Goal: Task Accomplishment & Management: Complete application form

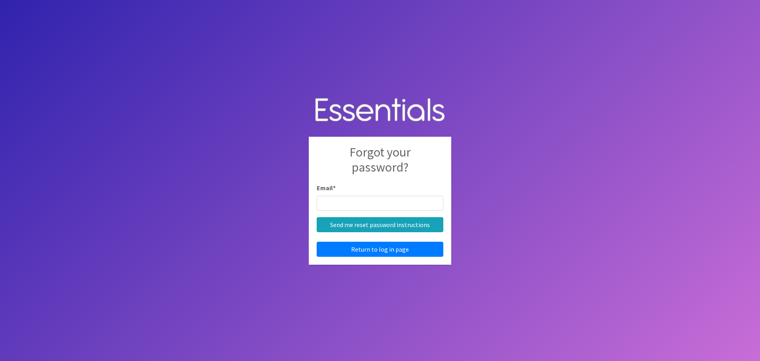
click at [362, 206] on input "Email *" at bounding box center [380, 203] width 127 height 15
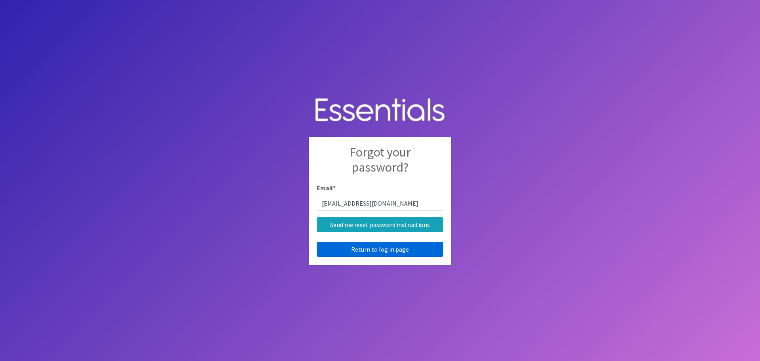
type input "[EMAIL_ADDRESS][DOMAIN_NAME]"
click at [388, 249] on link "Return to log in page" at bounding box center [380, 249] width 127 height 15
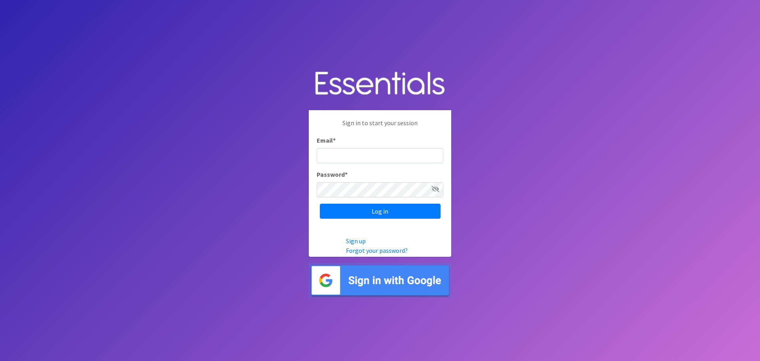
click at [347, 156] on input "Email *" at bounding box center [380, 155] width 127 height 15
type input "[EMAIL_ADDRESS][DOMAIN_NAME]"
click at [320, 204] on input "Log in" at bounding box center [380, 211] width 121 height 15
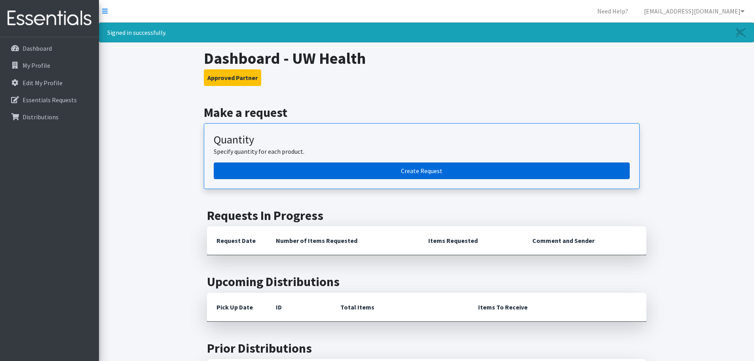
click at [360, 174] on link "Create Request" at bounding box center [422, 170] width 416 height 17
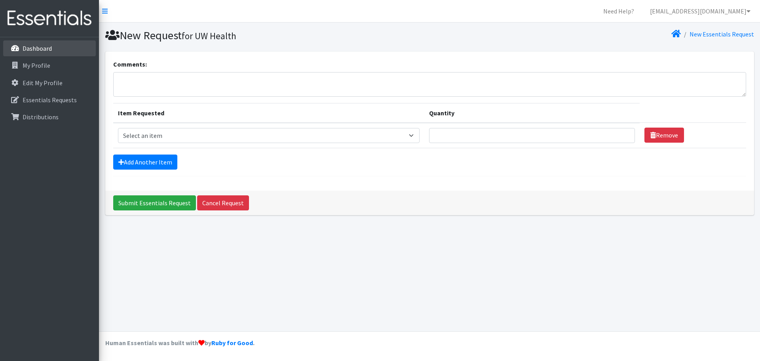
click at [63, 52] on link "Dashboard" at bounding box center [49, 48] width 93 height 16
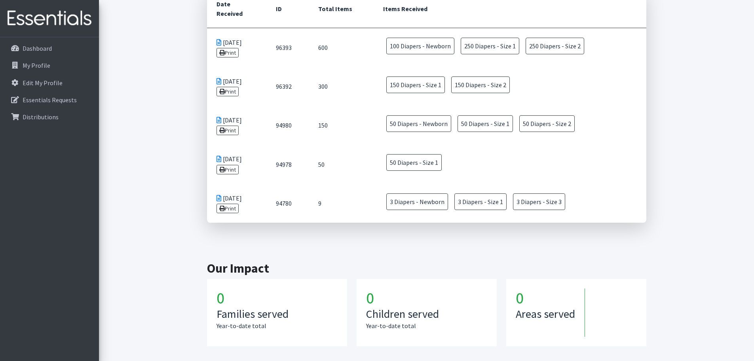
scroll to position [268, 0]
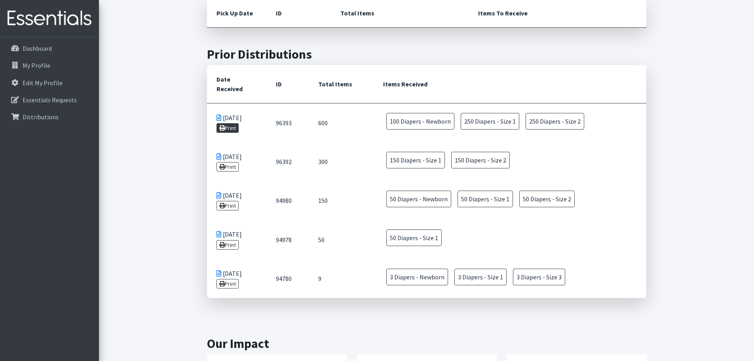
click at [226, 123] on link "Print" at bounding box center [228, 128] width 23 height 10
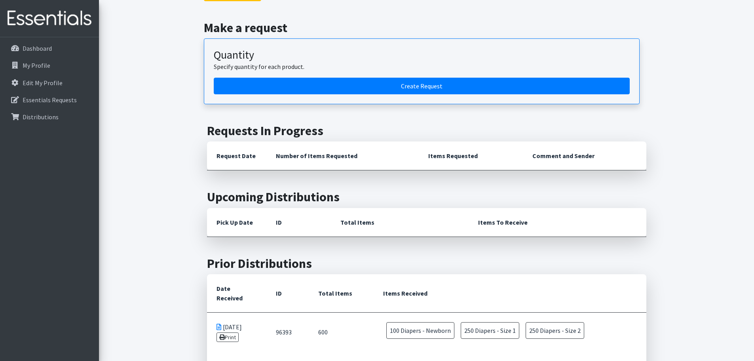
scroll to position [30, 0]
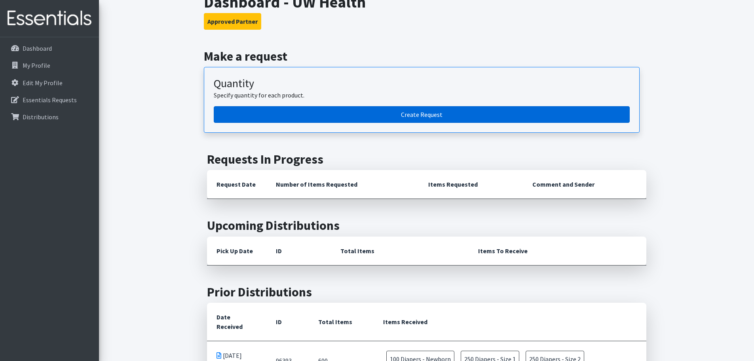
click at [352, 119] on link "Create Request" at bounding box center [422, 114] width 416 height 17
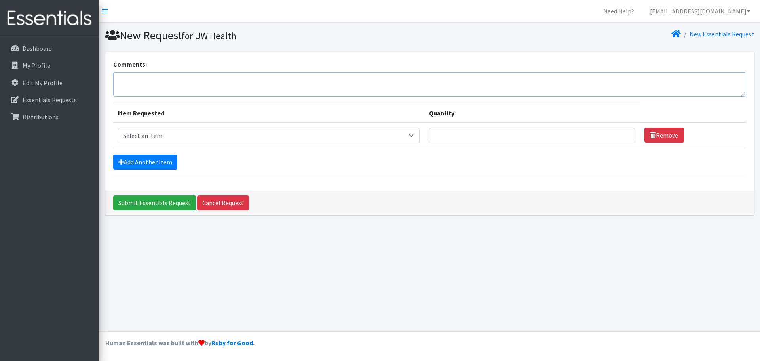
click at [181, 79] on textarea "Comments:" at bounding box center [429, 84] width 633 height 25
paste textarea "This order will be delivered to [GEOGRAPHIC_DATA] OB/[GEOGRAPHIC_DATA] at [STRE…"
type textarea "This order will be delivered to [GEOGRAPHIC_DATA] OB/[GEOGRAPHIC_DATA] at [STRE…"
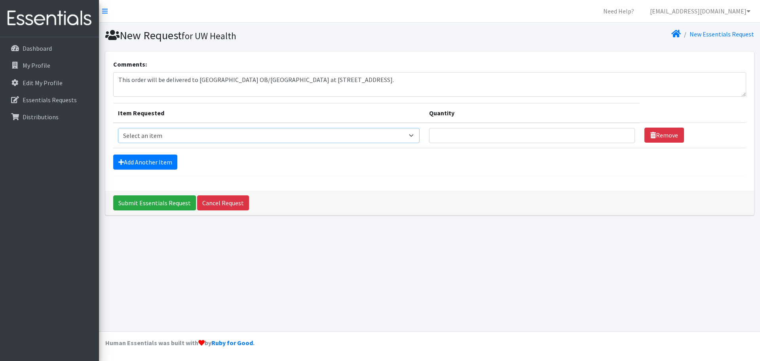
click at [204, 136] on select "Select an item Box - 2T-3T Pull-ups [200 Pull-ups/8 Packs] Box - 3T-4T Pull-ups…" at bounding box center [269, 135] width 302 height 15
select select "14390"
click at [118, 128] on select "Select an item Box - 2T-3T Pull-ups [200 Pull-ups/8 Packs] Box - 3T-4T Pull-ups…" at bounding box center [269, 135] width 302 height 15
click at [495, 131] on input "Quantity" at bounding box center [532, 135] width 206 height 15
type input "1"
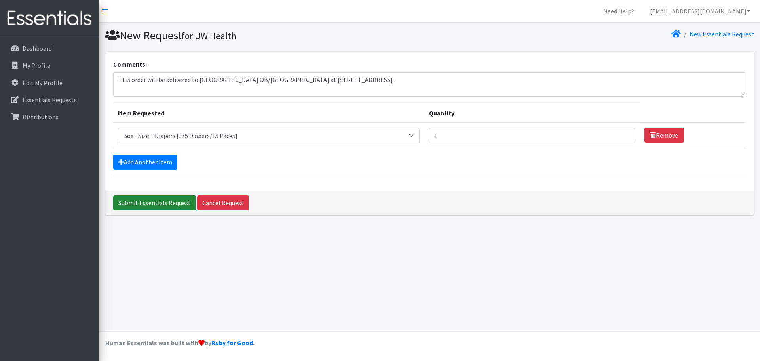
click at [147, 203] on input "Submit Essentials Request" at bounding box center [154, 202] width 83 height 15
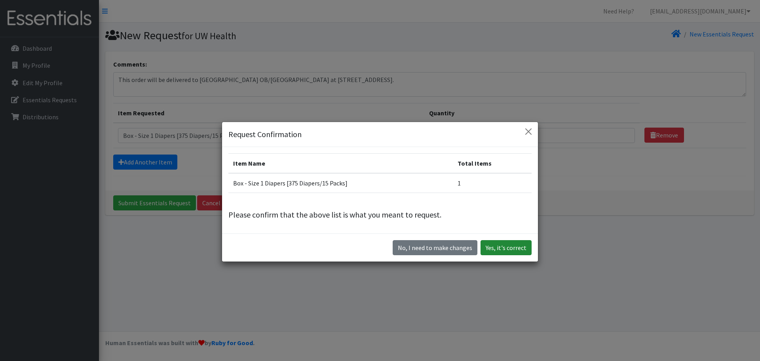
click at [491, 250] on button "Yes, it's correct" at bounding box center [506, 247] width 51 height 15
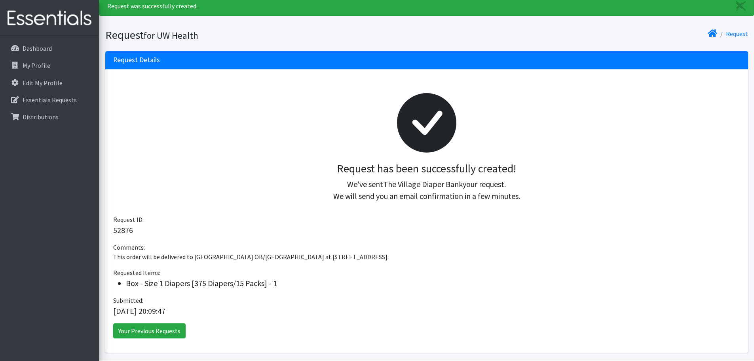
scroll to position [54, 0]
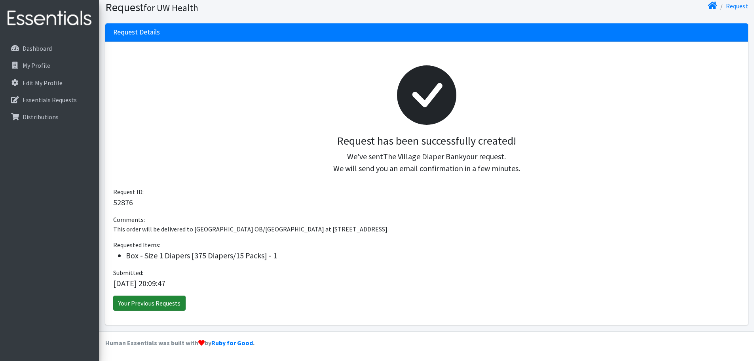
click at [173, 306] on link "Your Previous Requests" at bounding box center [149, 302] width 72 height 15
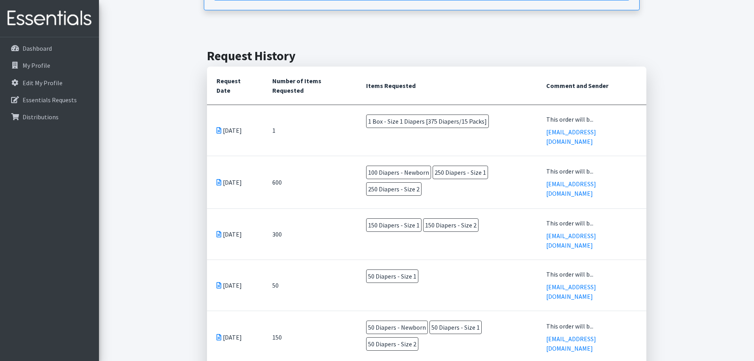
scroll to position [158, 0]
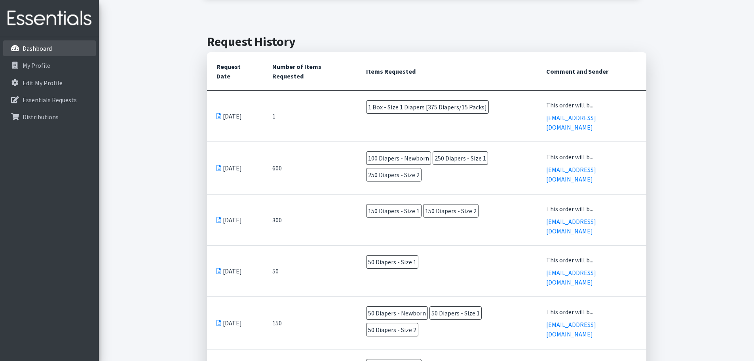
click at [46, 51] on p "Dashboard" at bounding box center [37, 48] width 29 height 8
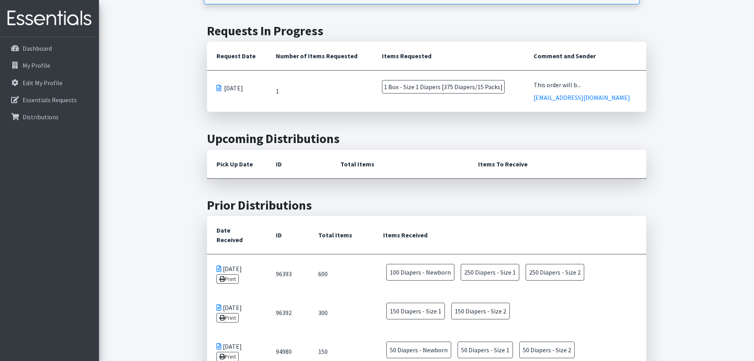
scroll to position [238, 0]
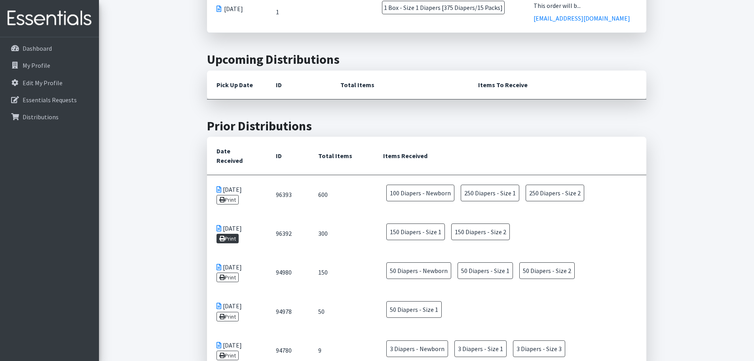
click at [223, 236] on icon at bounding box center [222, 239] width 6 height 6
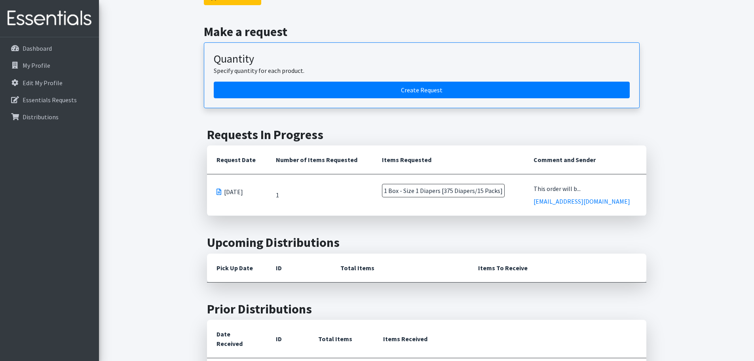
scroll to position [0, 0]
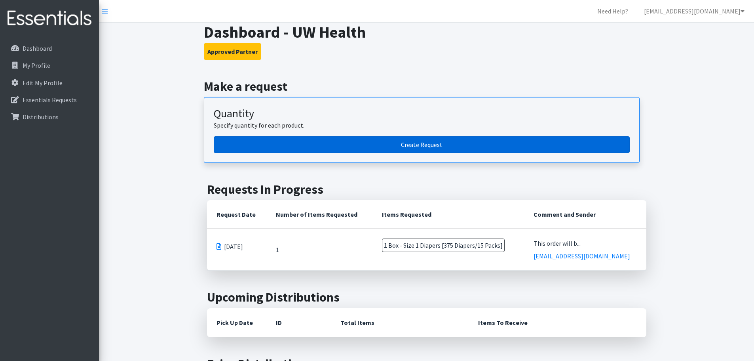
click at [282, 143] on link "Create Request" at bounding box center [422, 144] width 416 height 17
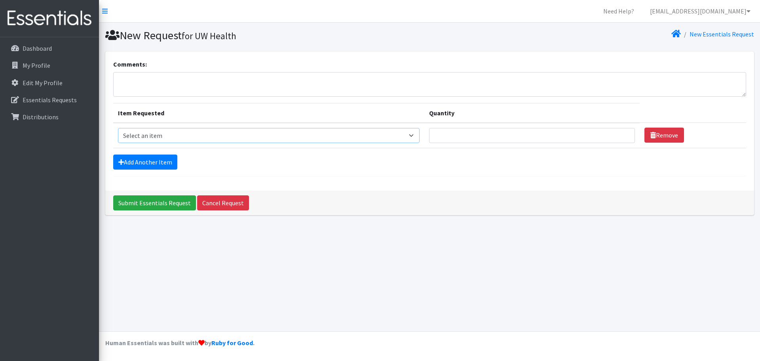
click at [183, 139] on select "Select an item Box - 2T-3T Pull-ups [200 Pull-ups/8 Packs] Box - 3T-4T Pull-ups…" at bounding box center [269, 135] width 302 height 15
select select "9798"
click at [118, 128] on select "Select an item Box - 2T-3T Pull-ups [200 Pull-ups/8 Packs] Box - 3T-4T Pull-ups…" at bounding box center [269, 135] width 302 height 15
click at [159, 84] on textarea "Comments:" at bounding box center [429, 84] width 633 height 25
paste textarea "This order will be delivered to UW Health Union Corners OB/GYN Clinic at 2402 W…"
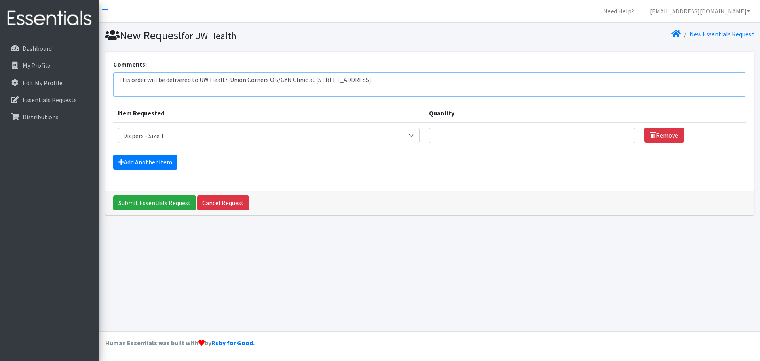
scroll to position [6, 0]
type textarea "This order will be delivered to UW Health Union Corners OB/GYN Clinic at 2402 W…"
click at [565, 134] on input "Quantity" at bounding box center [532, 135] width 206 height 15
type input "200"
click at [176, 200] on input "Submit Essentials Request" at bounding box center [154, 202] width 83 height 15
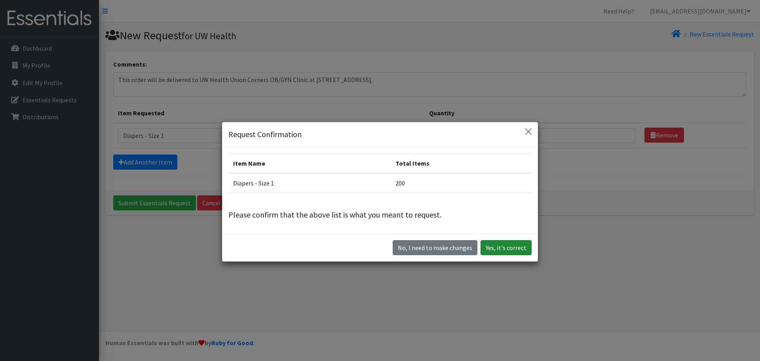
click at [526, 246] on button "Yes, it's correct" at bounding box center [506, 247] width 51 height 15
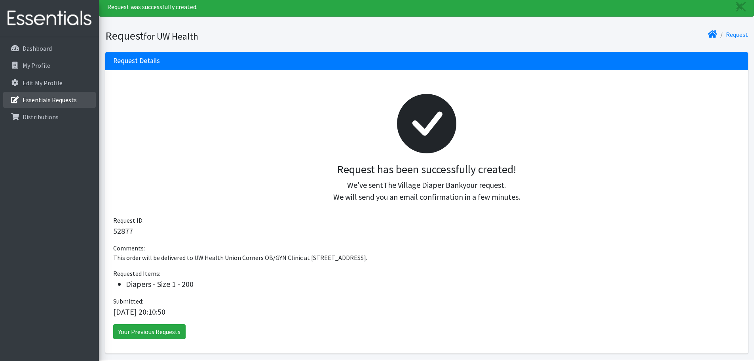
scroll to position [40, 0]
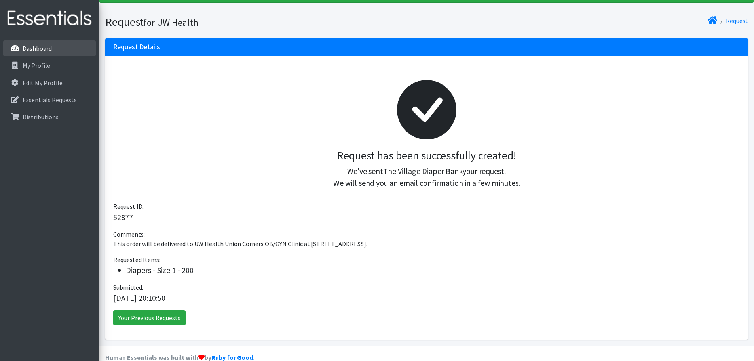
click at [46, 48] on p "Dashboard" at bounding box center [37, 48] width 29 height 8
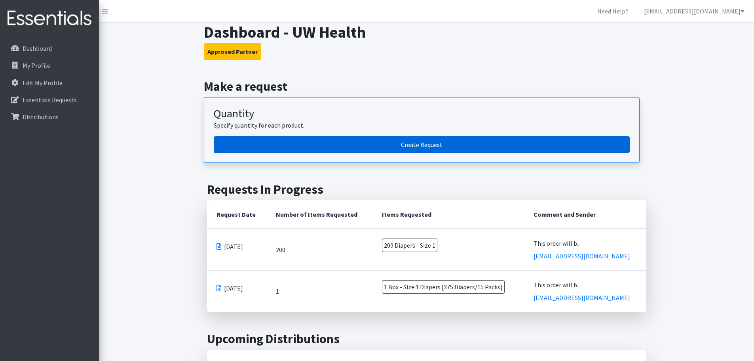
click at [394, 144] on link "Create Request" at bounding box center [422, 144] width 416 height 17
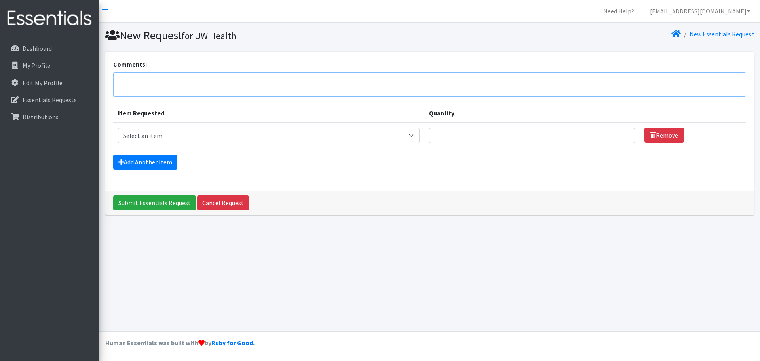
paste textarea "This order will be delivered to UW Health Union Corners OB/GYN Clinic at [STREE…"
drag, startPoint x: 264, startPoint y: 79, endPoint x: 225, endPoint y: 78, distance: 38.4
click at [225, 78] on textarea "This order will be delivered to UW Health Union Corners OB/GYN Clinic at 2402 W…" at bounding box center [429, 84] width 633 height 25
drag, startPoint x: 352, startPoint y: 82, endPoint x: 315, endPoint y: 74, distance: 37.3
click at [296, 72] on textarea "This order will be delivered to UW Health 20 S Park OB/GYN Clinic at 2402 Winne…" at bounding box center [429, 84] width 633 height 25
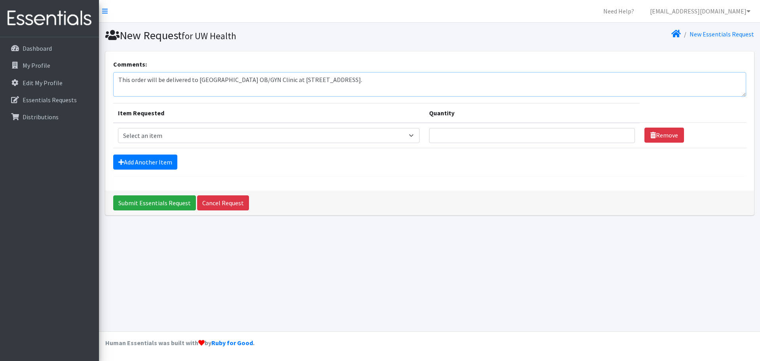
type textarea "This order will be delivered to [GEOGRAPHIC_DATA] OB/GYN Clinic at [STREET_ADDR…"
click at [312, 143] on td "Item Requested Select an item Box - 2T-3T Pull-ups [200 Pull-ups/8 Packs] Box -…" at bounding box center [269, 135] width 312 height 25
click at [309, 137] on select "Select an item Box - 2T-3T Pull-ups [200 Pull-ups/8 Packs] Box - 3T-4T Pull-ups…" at bounding box center [269, 135] width 302 height 15
select select "9803"
click at [118, 128] on select "Select an item Box - 2T-3T Pull-ups [200 Pull-ups/8 Packs] Box - 3T-4T Pull-ups…" at bounding box center [269, 135] width 302 height 15
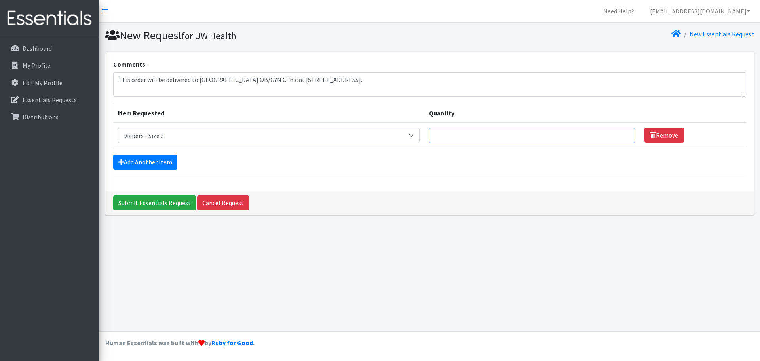
click at [498, 133] on input "Quantity" at bounding box center [532, 135] width 206 height 15
type input "50"
click at [154, 202] on input "Submit Essentials Request" at bounding box center [154, 202] width 83 height 15
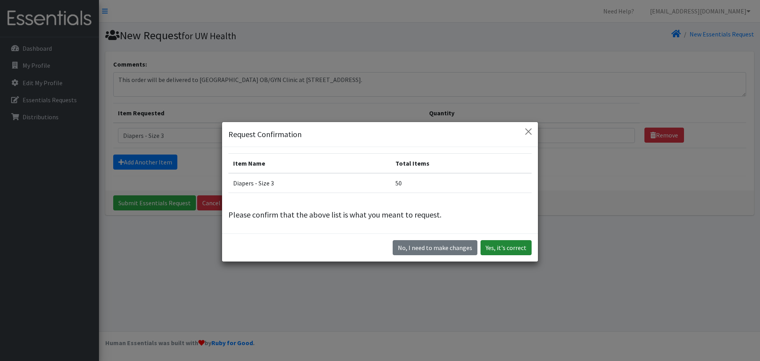
click at [494, 249] on button "Yes, it's correct" at bounding box center [506, 247] width 51 height 15
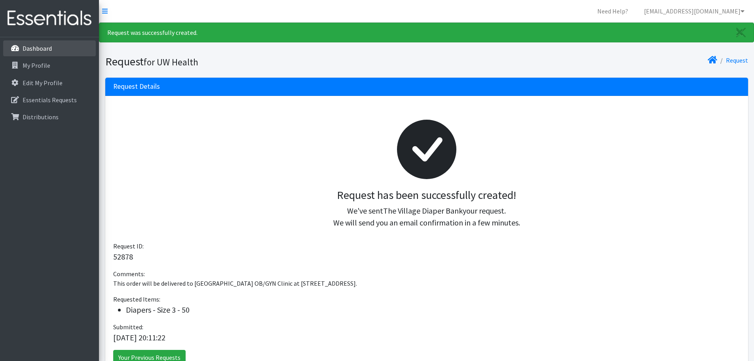
click at [41, 48] on p "Dashboard" at bounding box center [37, 48] width 29 height 8
